Goal: Information Seeking & Learning: Learn about a topic

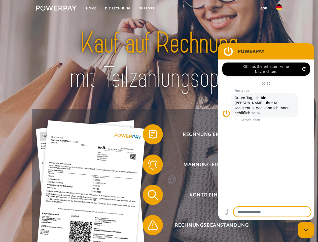
click at [56, 9] on img at bounding box center [56, 8] width 41 height 5
click at [279, 9] on img at bounding box center [279, 7] width 6 height 6
click at [264, 8] on link "agb" at bounding box center [264, 8] width 16 height 9
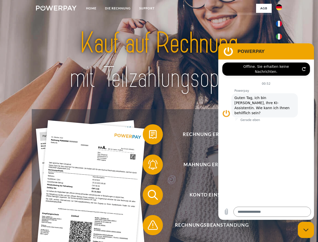
click at [149, 135] on span at bounding box center [145, 134] width 25 height 25
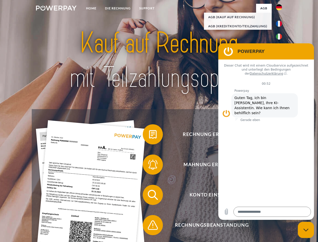
click at [149, 165] on span at bounding box center [145, 164] width 25 height 25
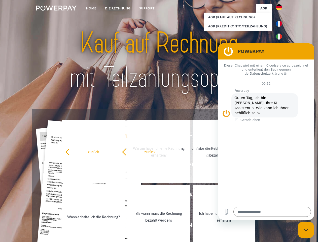
click at [149, 196] on link "Bis wann muss die Rechnung bezahlt werden?" at bounding box center [158, 216] width 63 height 63
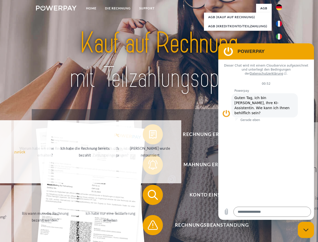
click at [149, 226] on span at bounding box center [145, 224] width 25 height 25
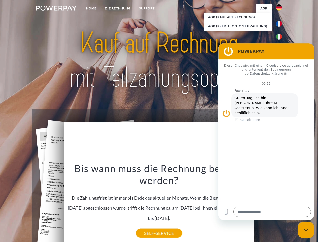
click at [306, 230] on icon "Messaging-Fenster schließen" at bounding box center [305, 229] width 5 height 3
type textarea "*"
